Goal: Task Accomplishment & Management: Manage account settings

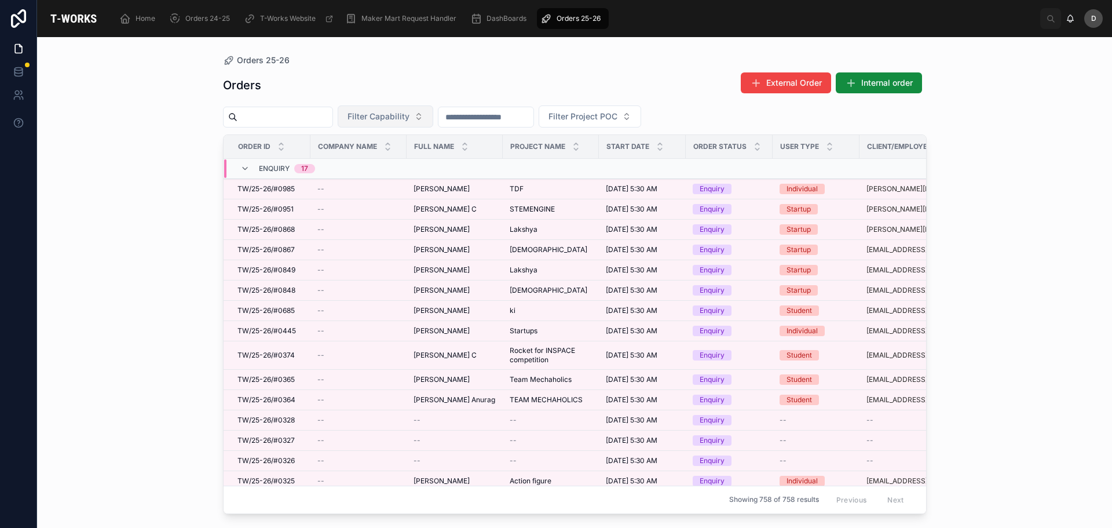
click at [410, 111] on span "Filter Capability" at bounding box center [379, 117] width 62 height 12
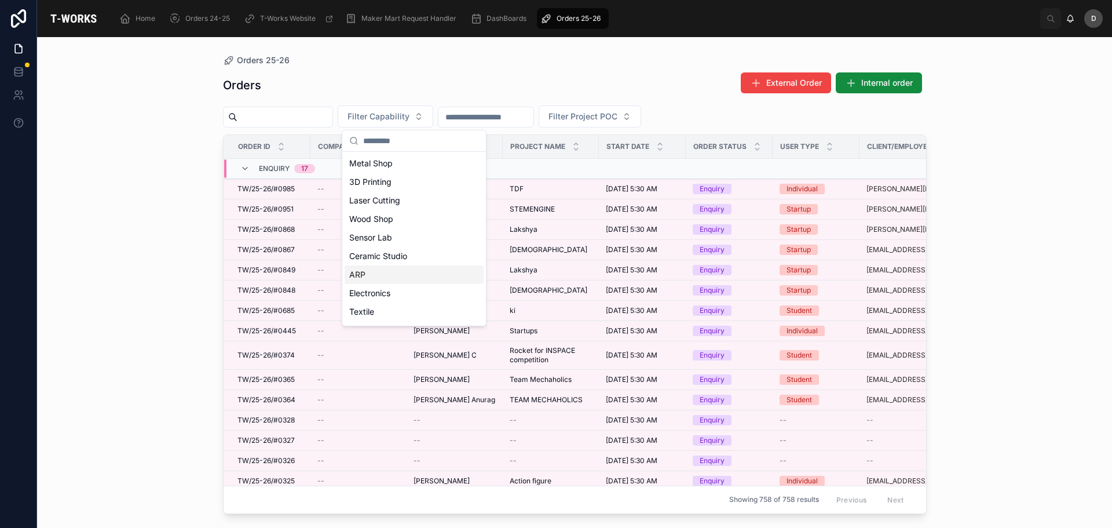
click at [395, 273] on div "ARP" at bounding box center [414, 274] width 139 height 19
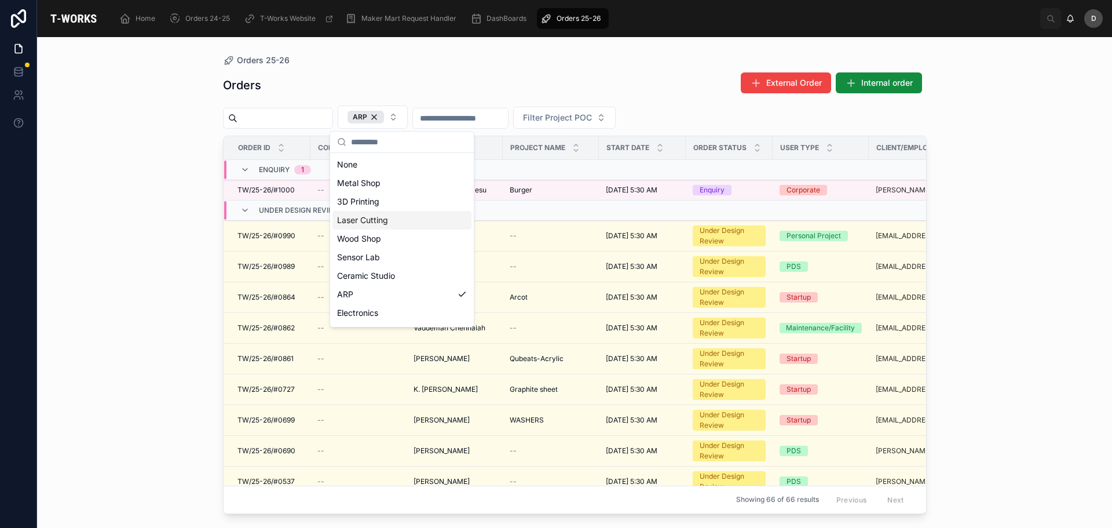
click at [380, 219] on div "Laser Cutting" at bounding box center [402, 220] width 139 height 19
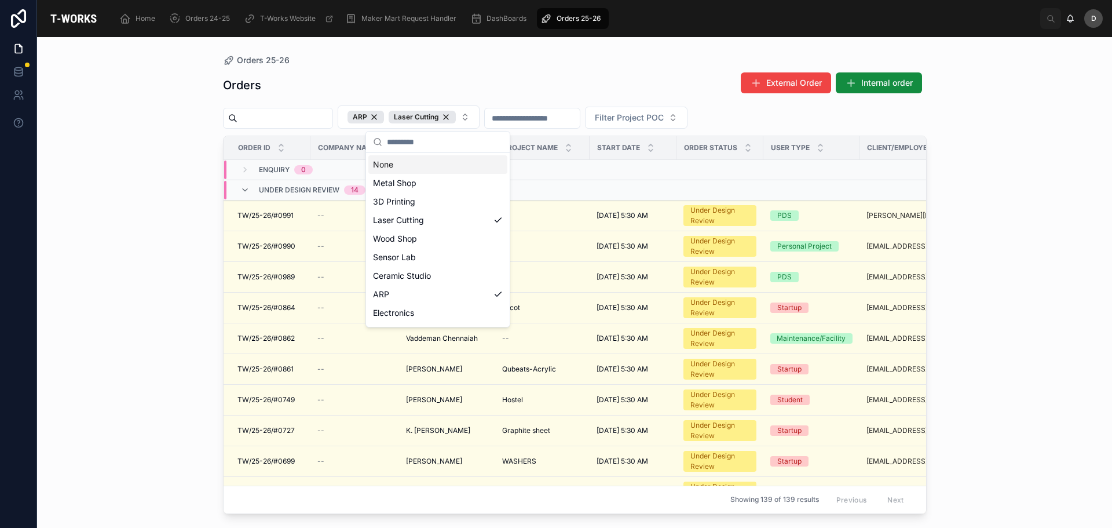
click at [459, 85] on div "Orders External Order Internal order" at bounding box center [575, 85] width 704 height 27
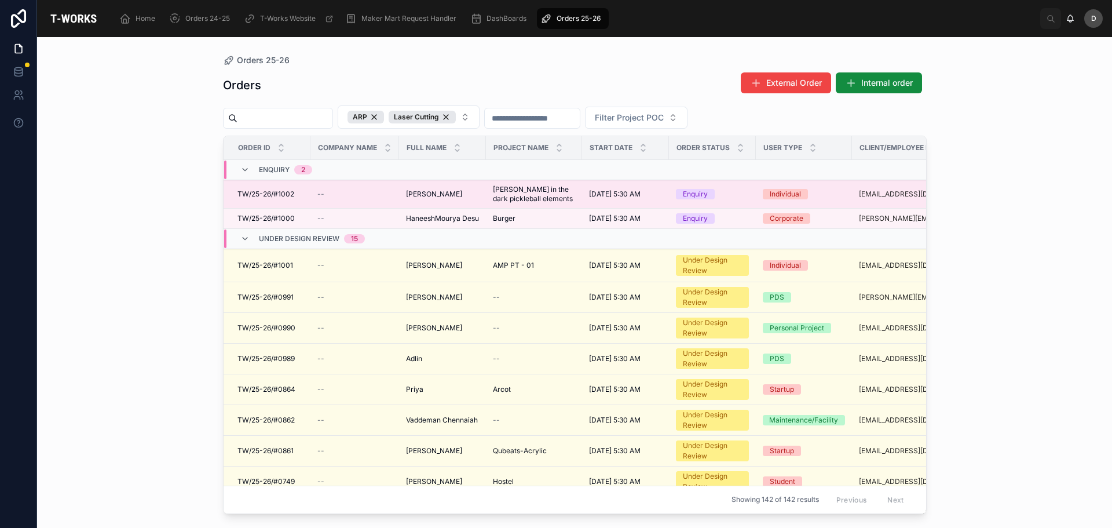
click at [462, 194] on span "[PERSON_NAME]" at bounding box center [434, 193] width 56 height 9
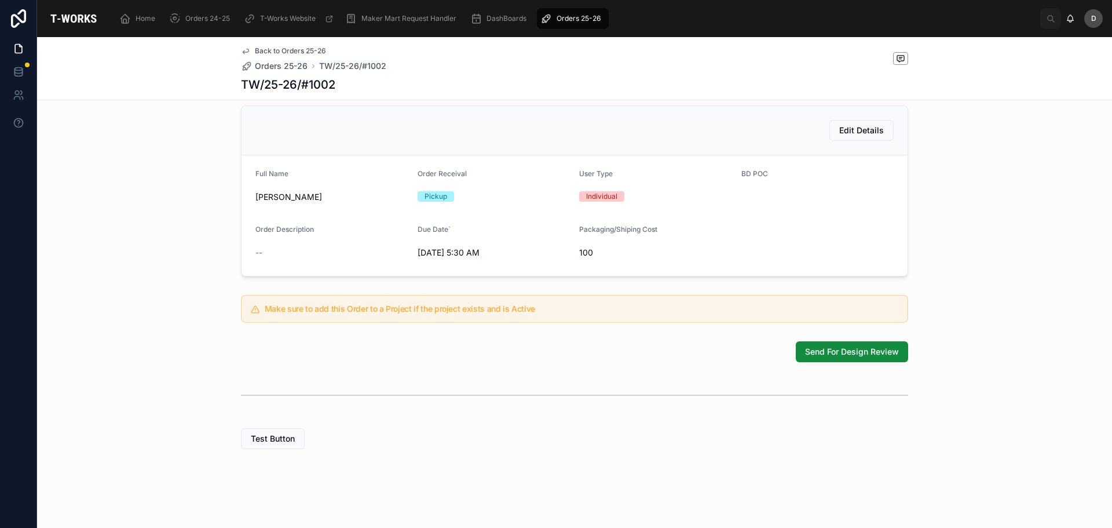
scroll to position [251, 0]
click at [843, 360] on button "Send For Design Review" at bounding box center [852, 351] width 112 height 21
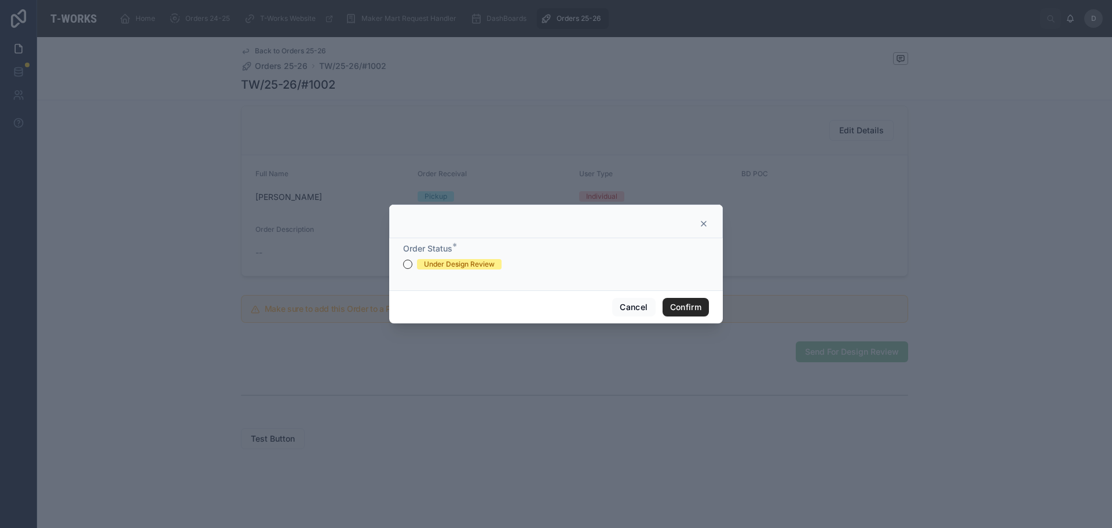
click at [464, 267] on div "Under Design Review" at bounding box center [459, 264] width 71 height 10
click at [413, 267] on button "Under Design Review" at bounding box center [407, 264] width 9 height 9
click at [678, 313] on button "Confirm" at bounding box center [686, 307] width 46 height 19
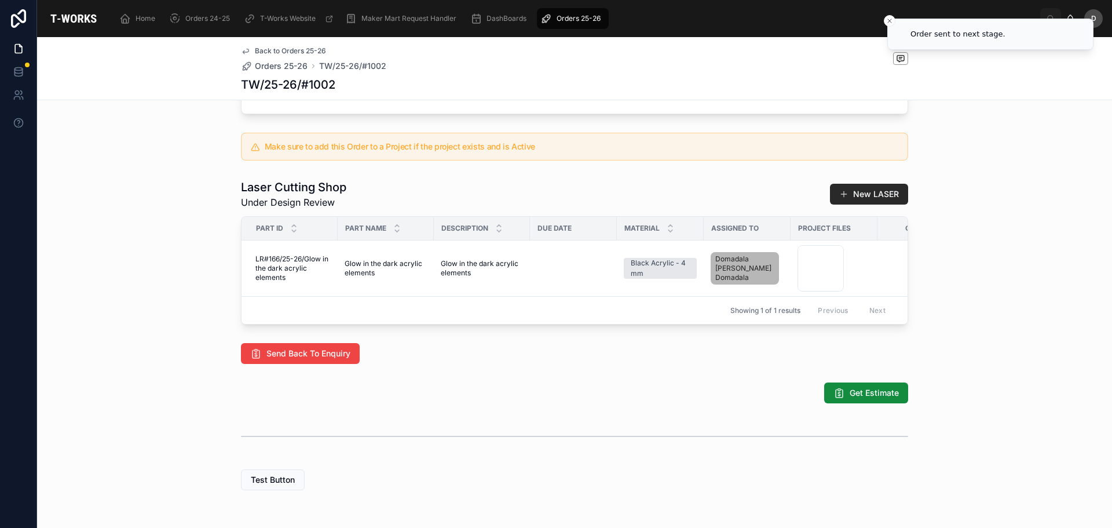
scroll to position [502, 0]
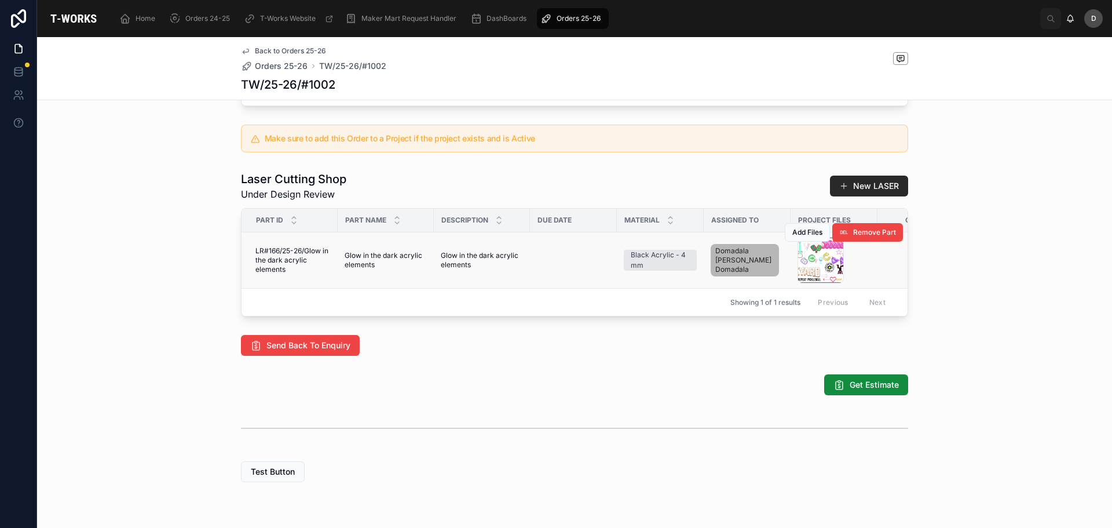
click at [820, 260] on div "Add Files Remove Part" at bounding box center [844, 233] width 118 height 56
click at [812, 260] on div "Add Files Remove Part" at bounding box center [844, 233] width 118 height 56
click at [808, 260] on div "Add Files Remove Part" at bounding box center [844, 233] width 118 height 56
click at [809, 283] on div "Screenshot-2025-09-29-225035 .jpg" at bounding box center [821, 260] width 46 height 46
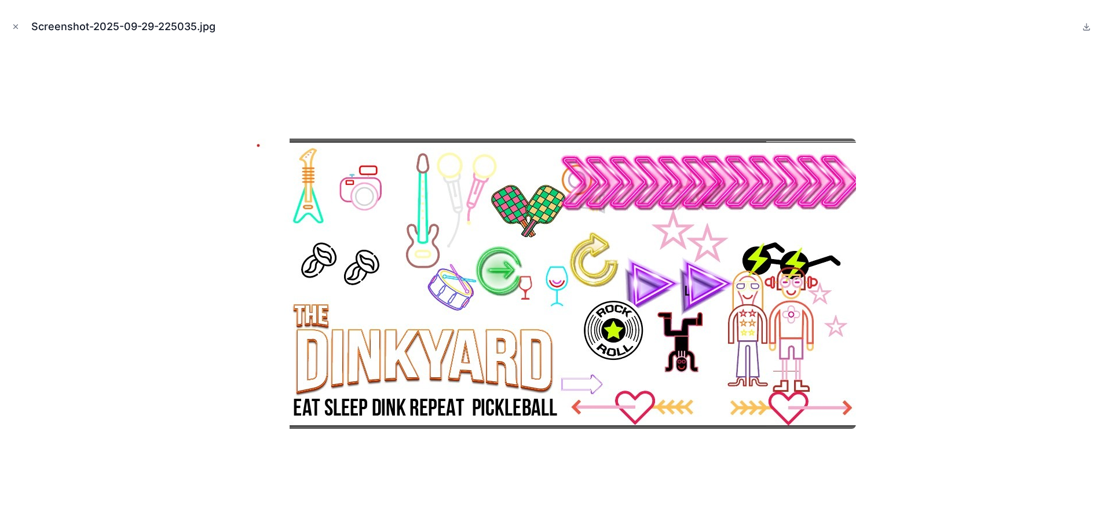
click at [943, 262] on div at bounding box center [556, 284] width 1094 height 470
click at [18, 28] on icon "Close modal" at bounding box center [16, 27] width 8 height 8
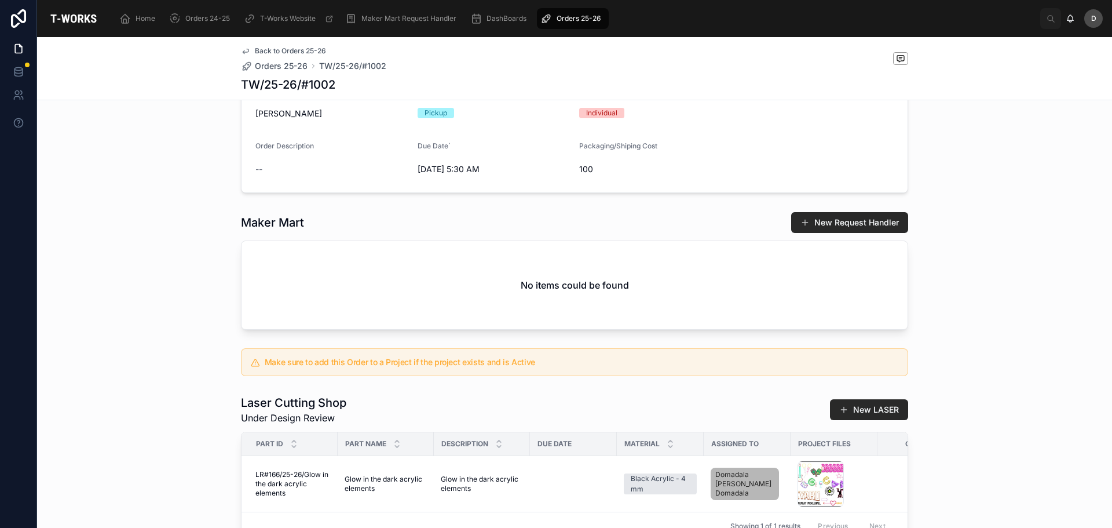
scroll to position [348, 0]
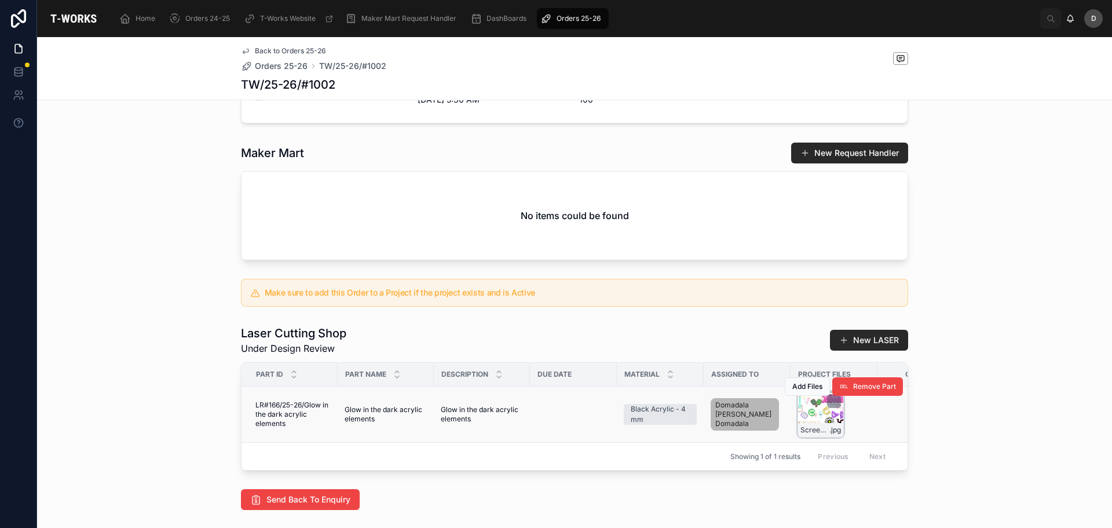
click at [820, 435] on div "Screenshot-2025-09-29-225035 .jpg" at bounding box center [821, 414] width 46 height 46
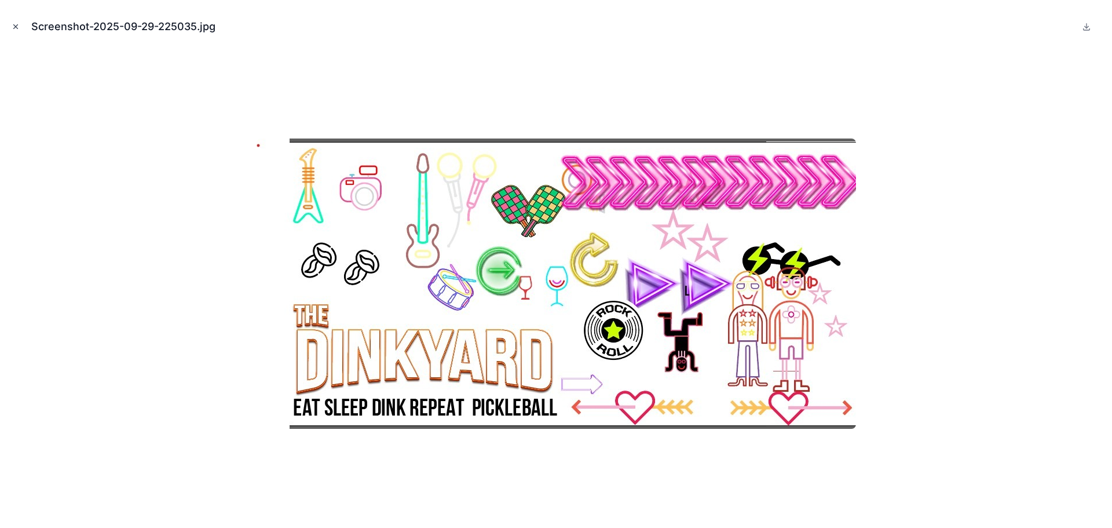
click at [19, 31] on button "Close modal" at bounding box center [15, 26] width 13 height 13
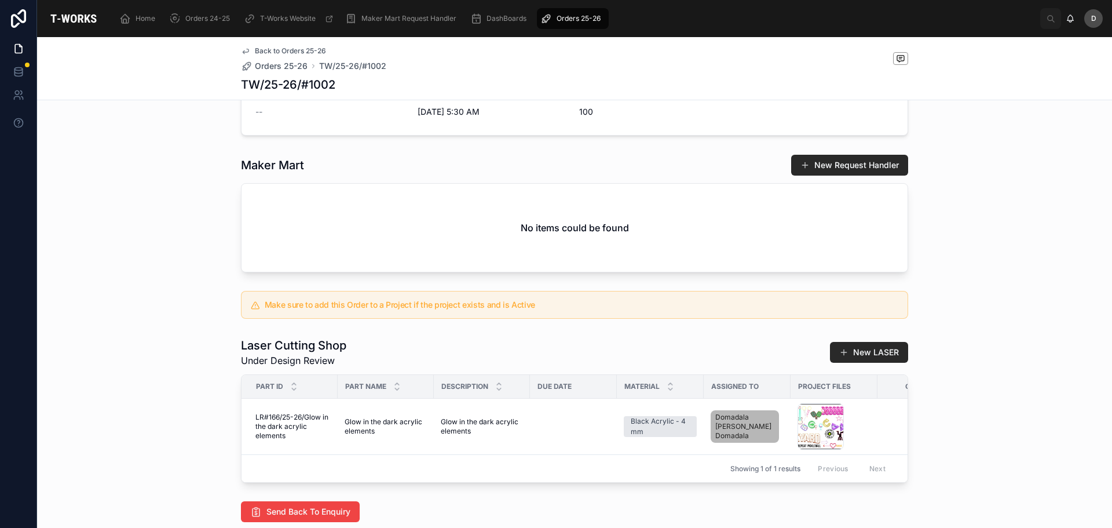
scroll to position [348, 0]
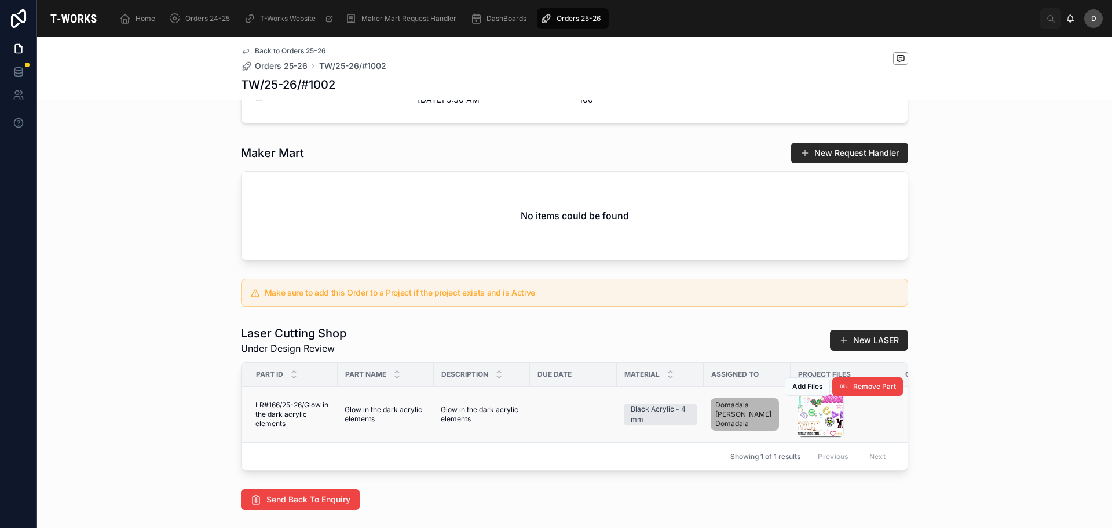
click at [816, 414] on div "Add Files Remove Part" at bounding box center [844, 387] width 118 height 56
click at [814, 433] on div "Screenshot-2025-09-29-225035 .jpg" at bounding box center [821, 414] width 46 height 46
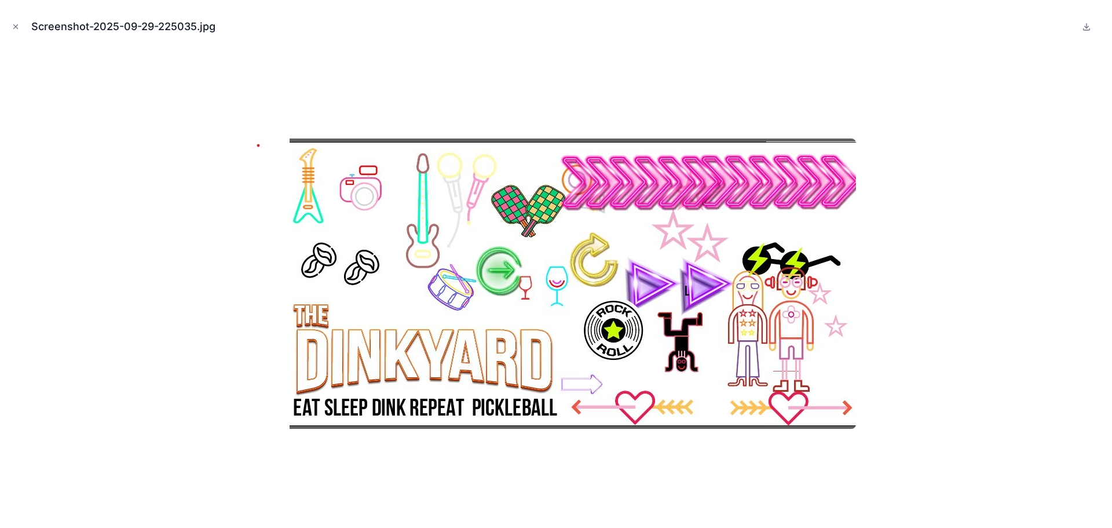
click at [6, 25] on div "Screenshot-2025-09-29-225035.jpg" at bounding box center [556, 264] width 1112 height 528
click at [9, 27] on div "Screenshot-2025-09-29-225035.jpg" at bounding box center [556, 264] width 1112 height 528
click at [18, 26] on icon "Close modal" at bounding box center [16, 27] width 8 height 8
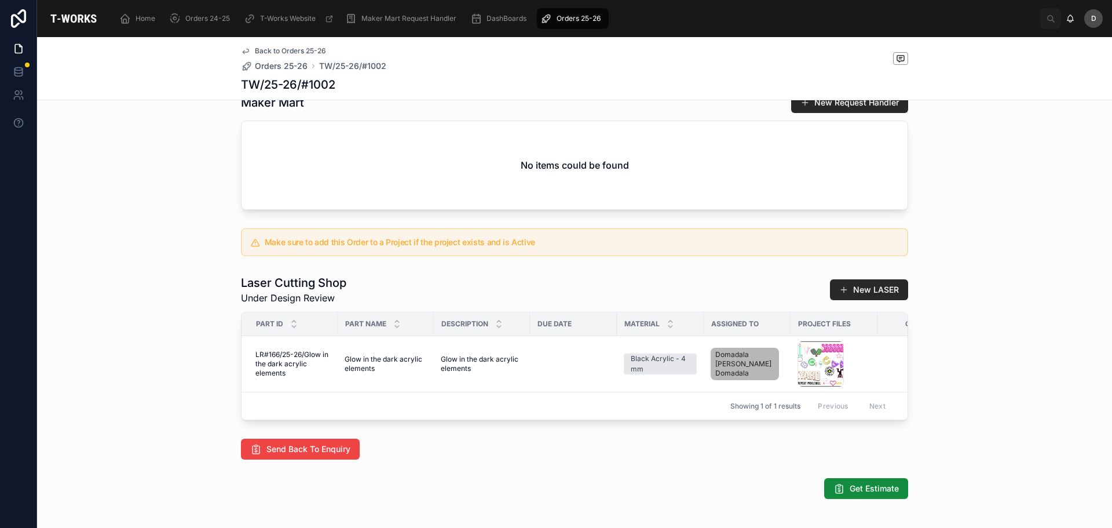
scroll to position [116, 0]
